Goal: Check status: Check status

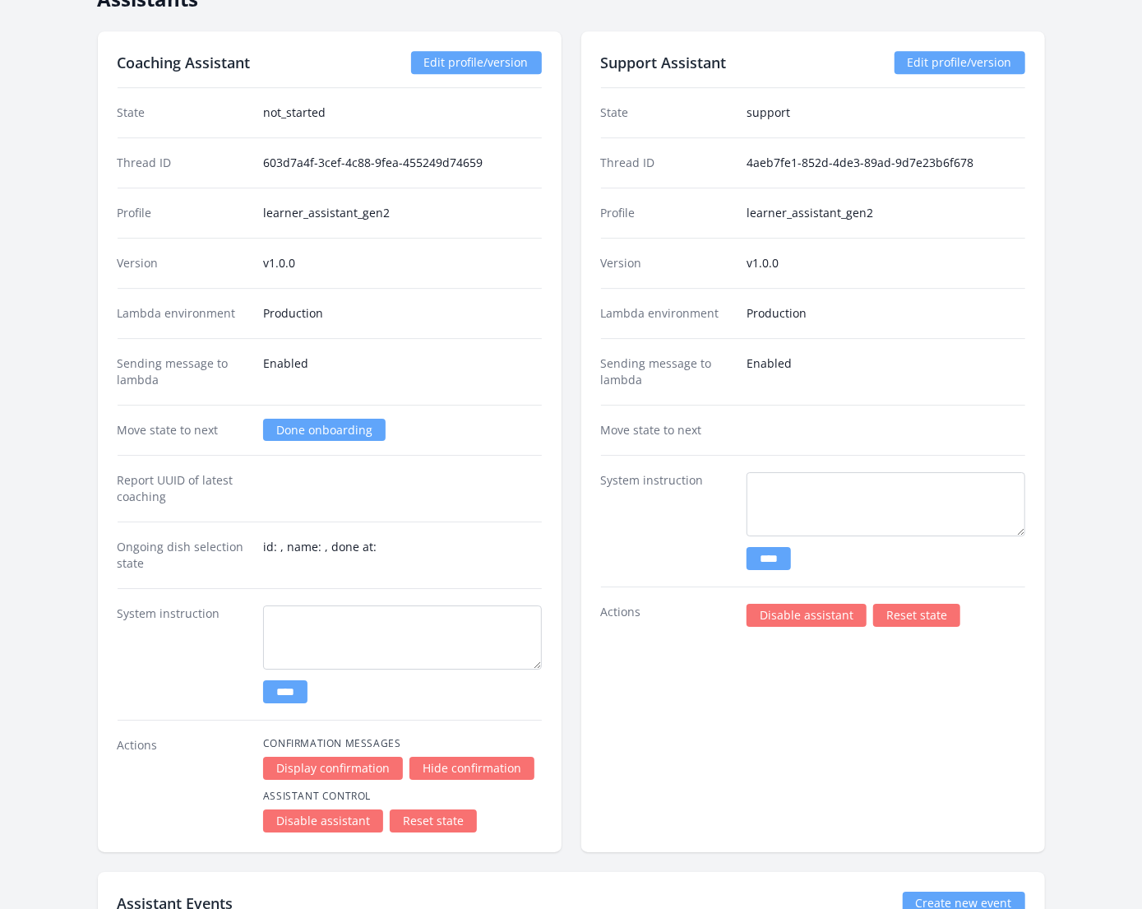
scroll to position [2696, 0]
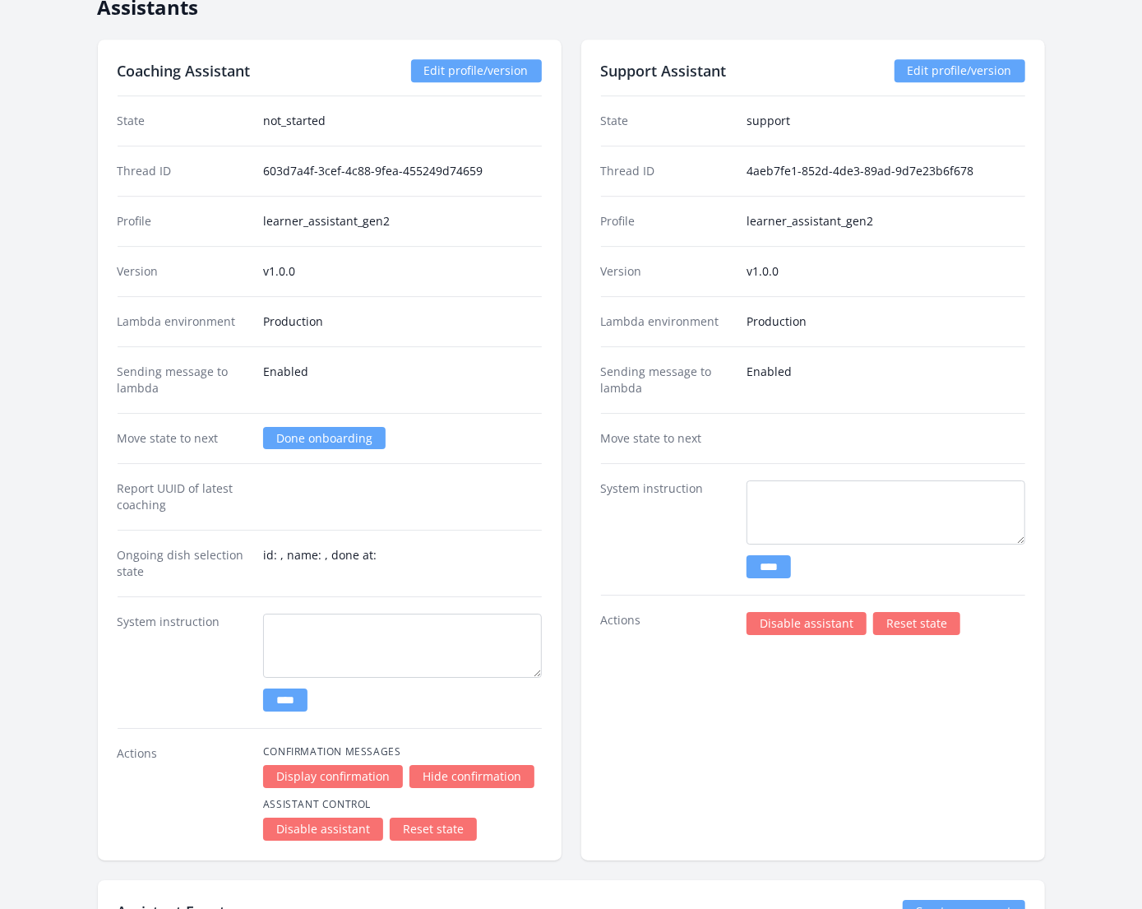
click at [915, 612] on link "Reset state" at bounding box center [916, 623] width 87 height 23
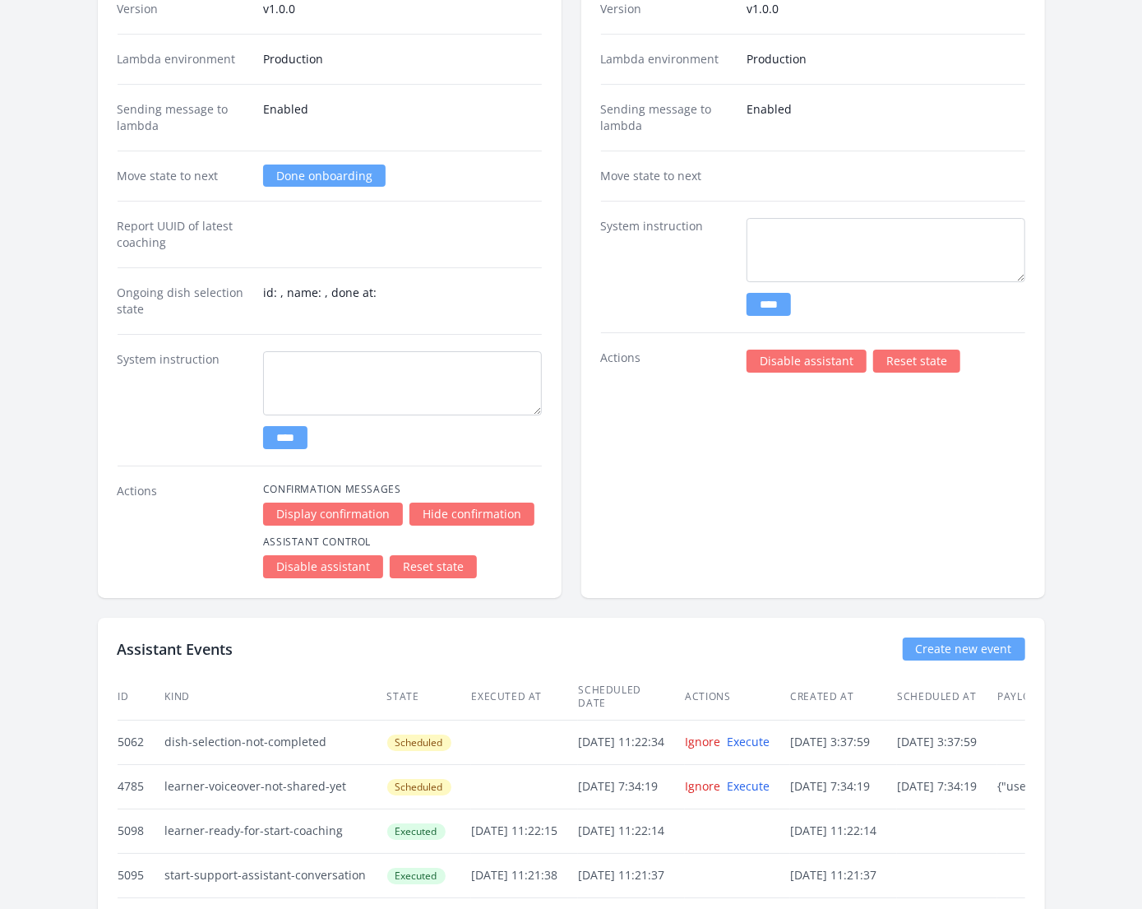
scroll to position [2961, 0]
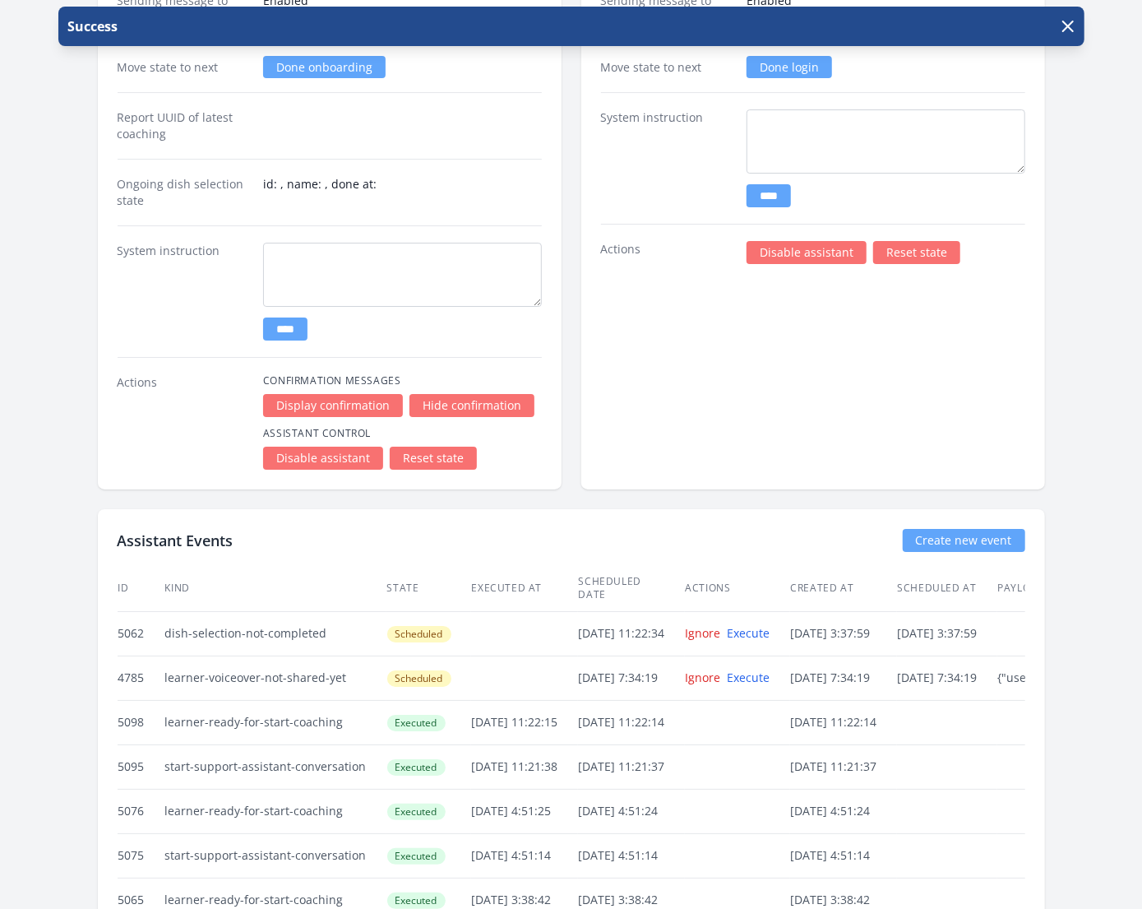
scroll to position [3031, 0]
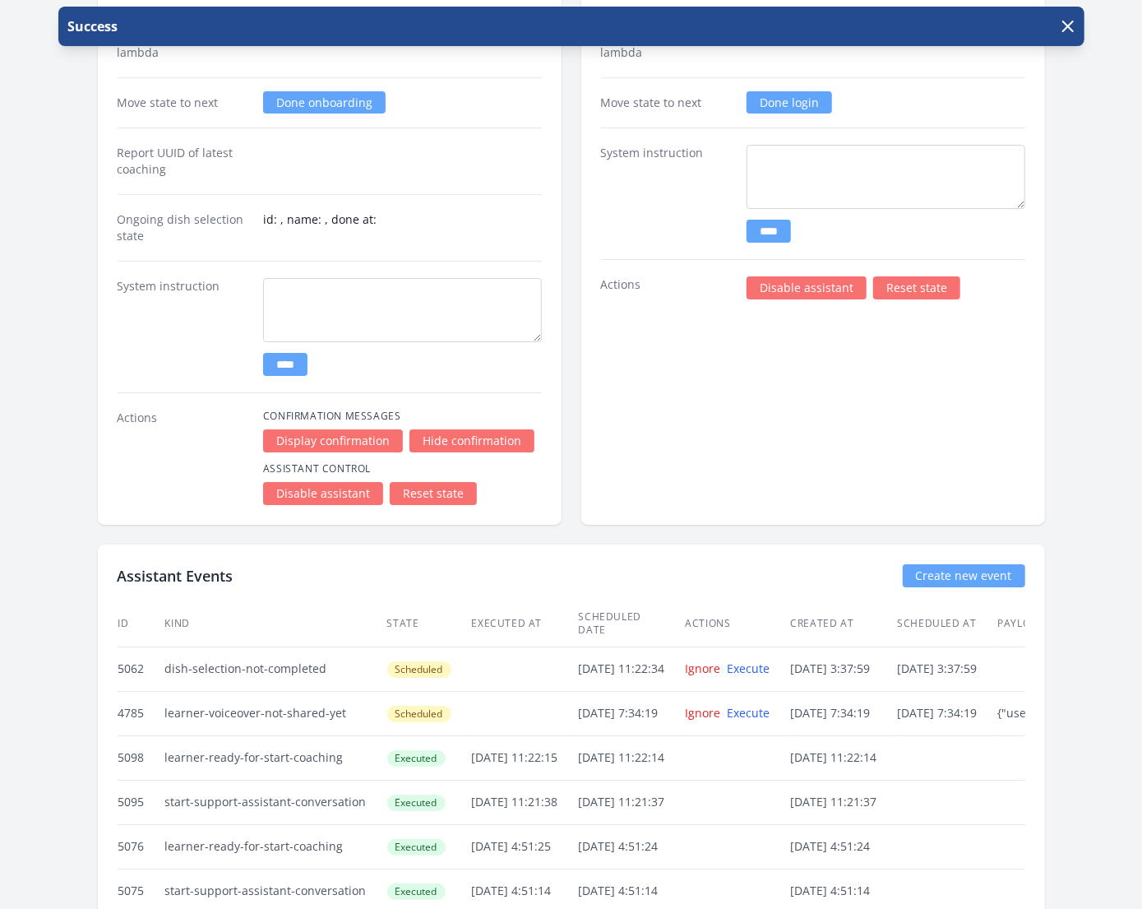
click at [438, 482] on link "Reset state" at bounding box center [433, 493] width 87 height 23
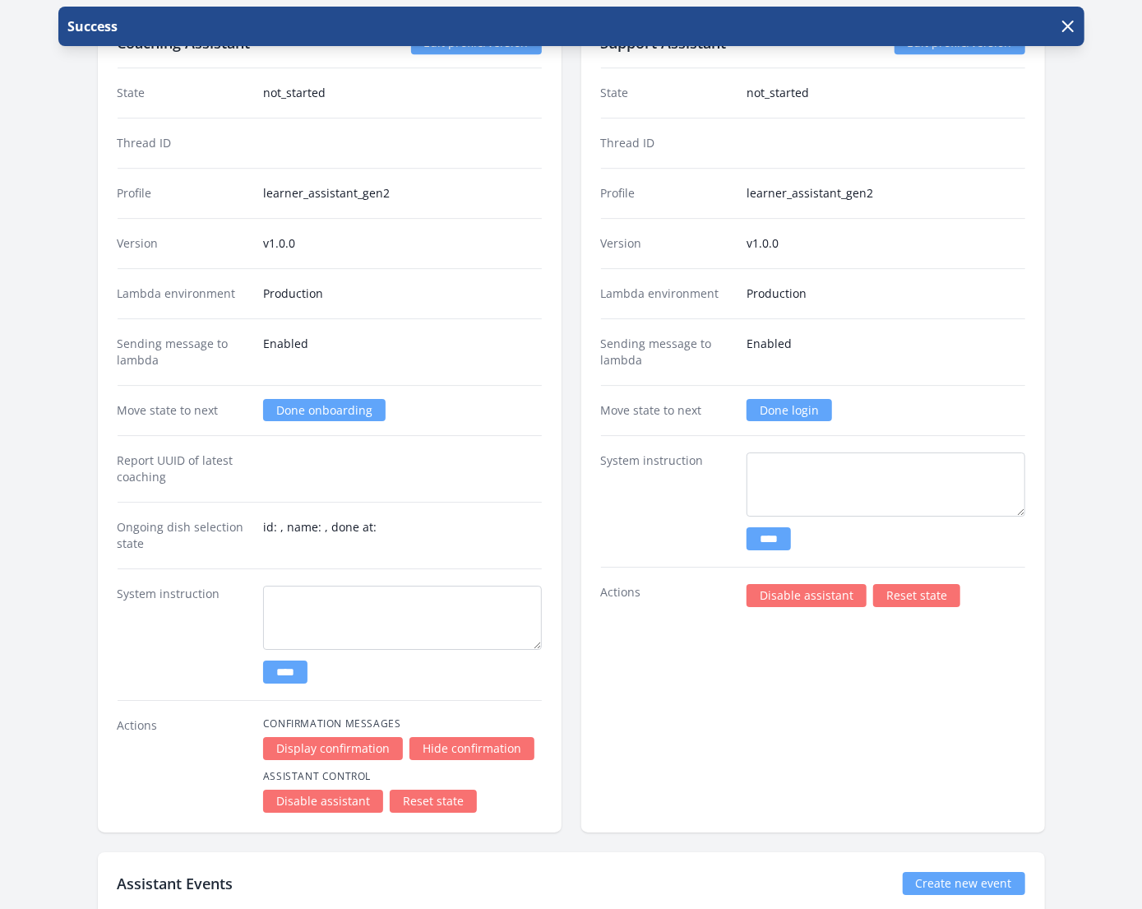
scroll to position [2662, 0]
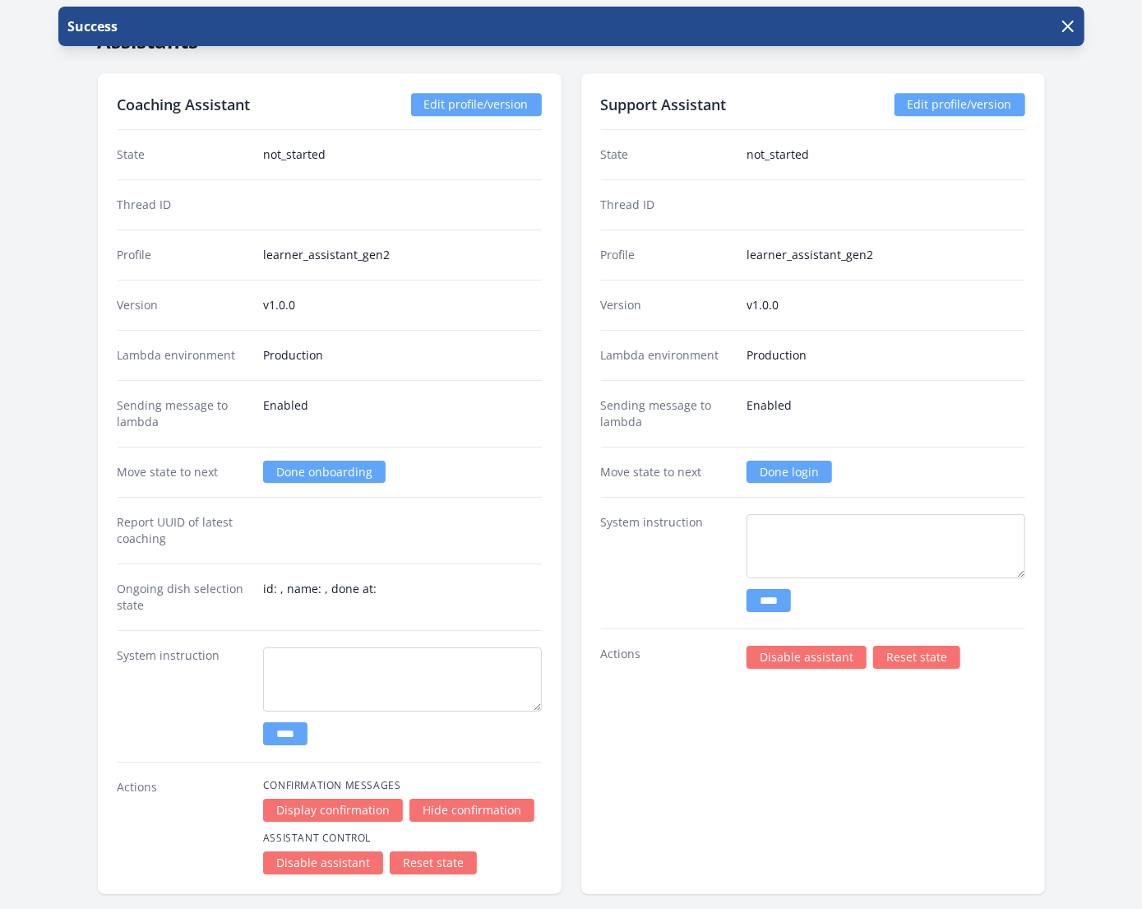
click at [790, 461] on link "Done login" at bounding box center [790, 472] width 86 height 22
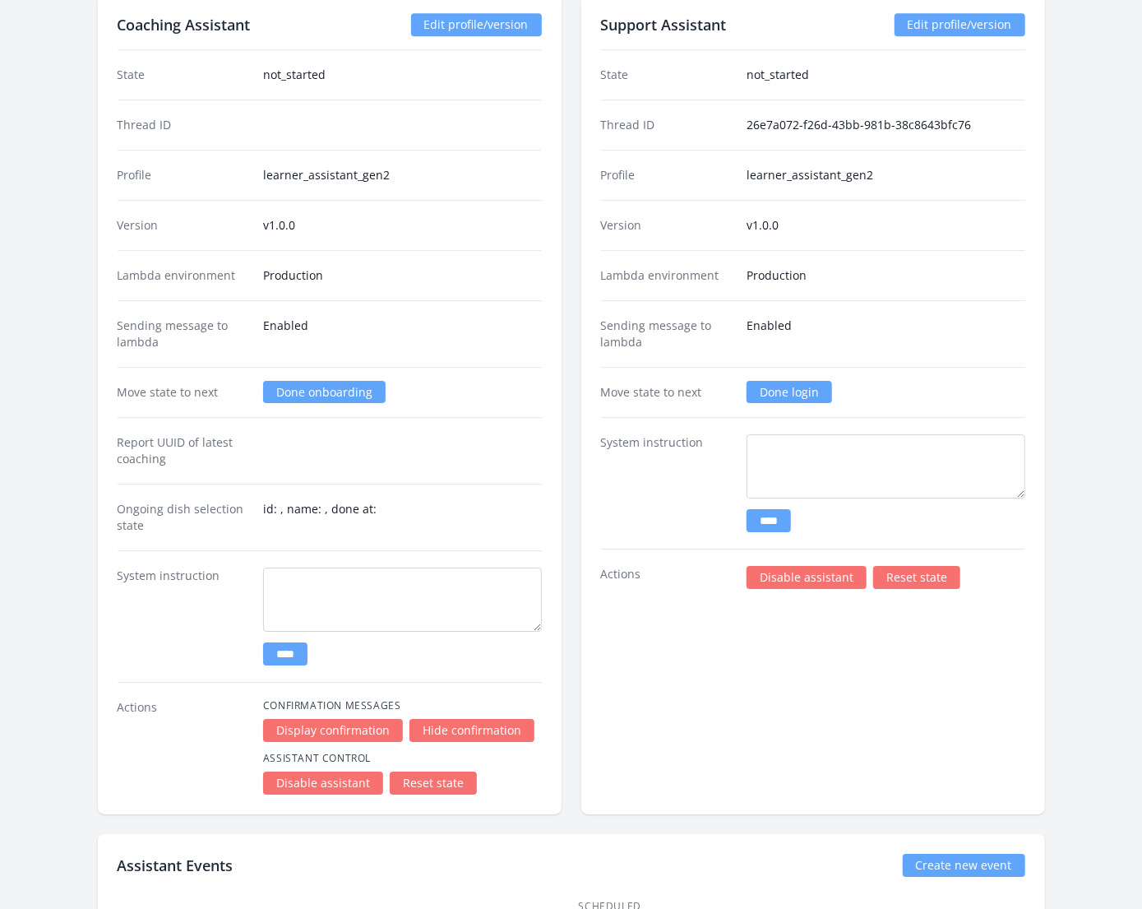
scroll to position [2744, 0]
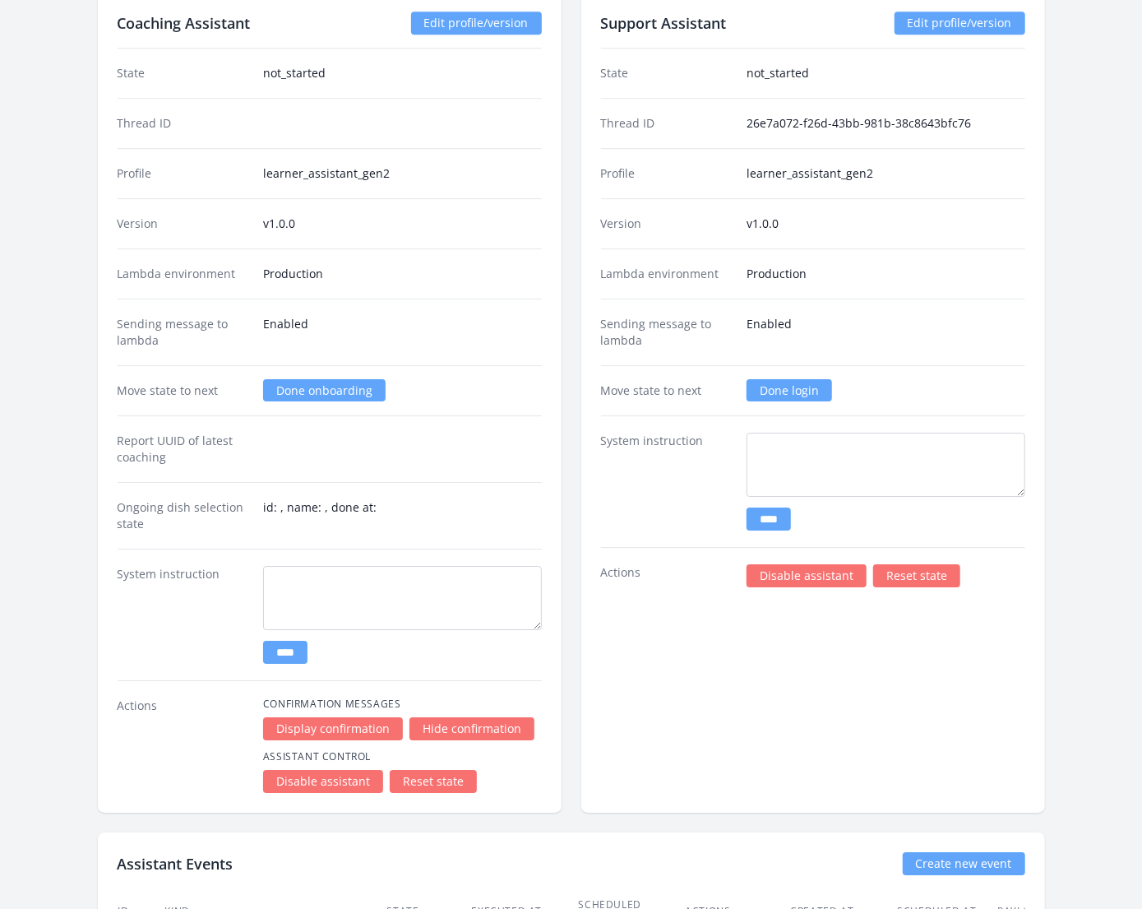
click at [783, 379] on link "Done login" at bounding box center [790, 390] width 86 height 22
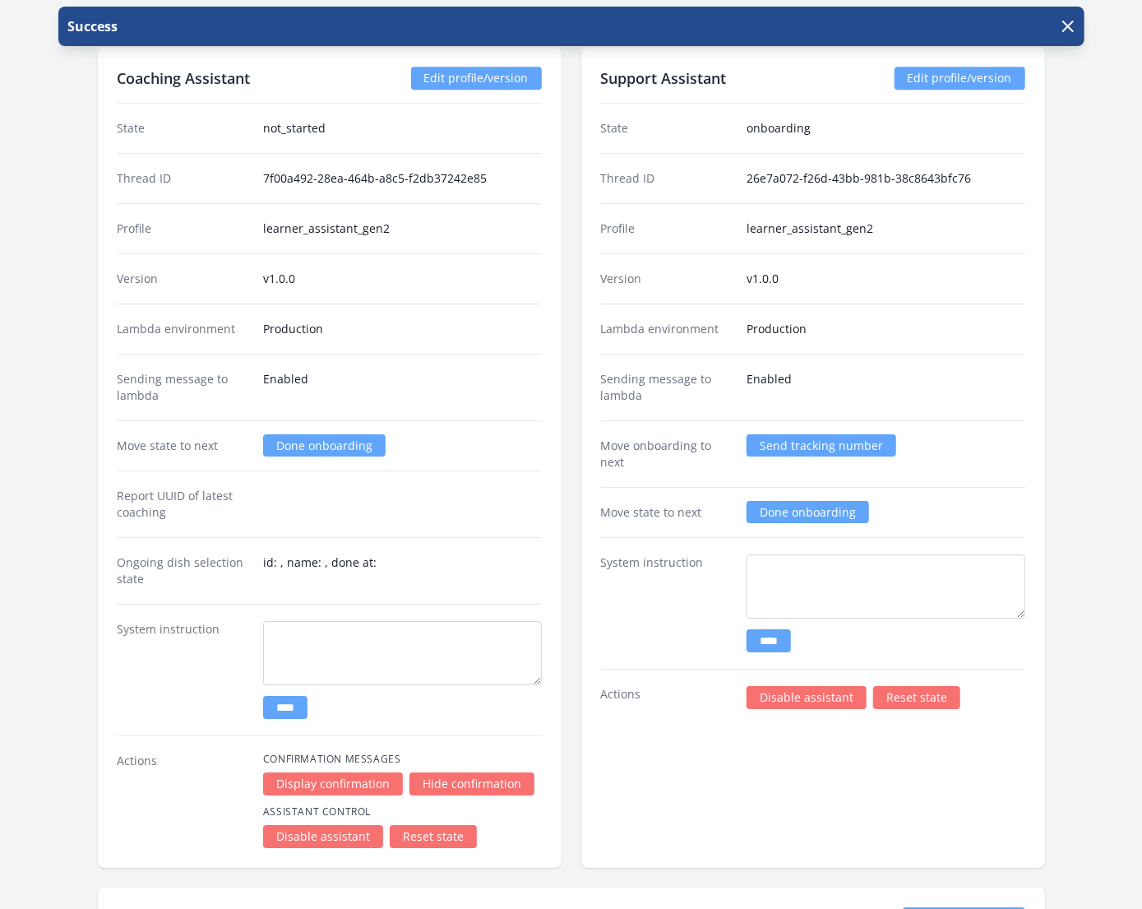
scroll to position [2704, 0]
